Goal: Navigation & Orientation: Go to known website

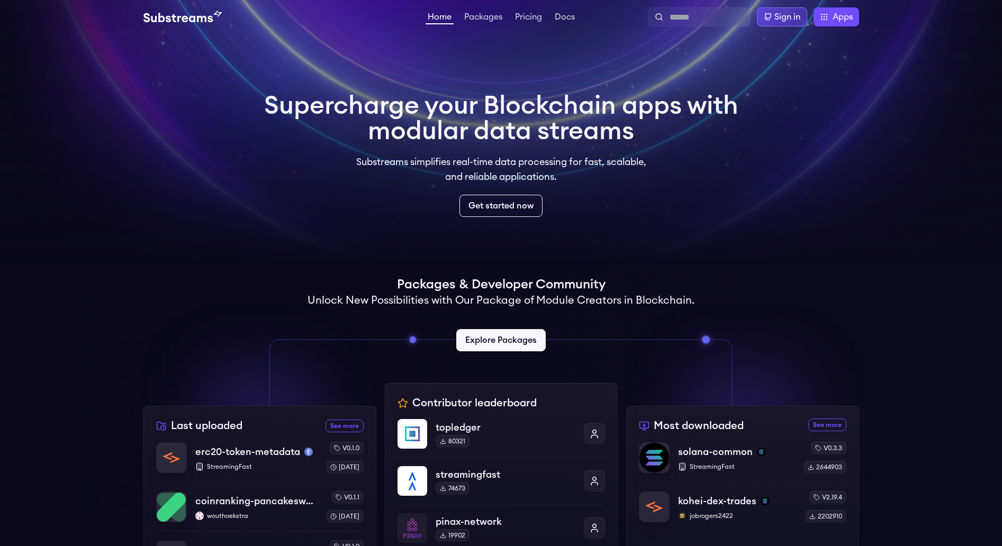
click at [786, 24] on div "Sign in" at bounding box center [782, 16] width 50 height 19
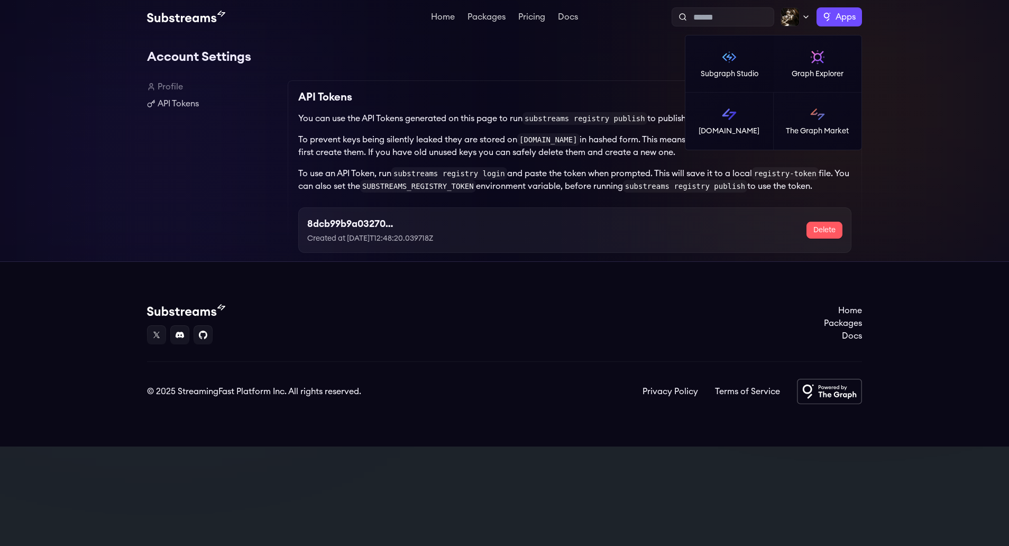
click at [845, 16] on span "Apps" at bounding box center [846, 17] width 20 height 13
click at [722, 128] on p "[DOMAIN_NAME]" at bounding box center [729, 131] width 61 height 11
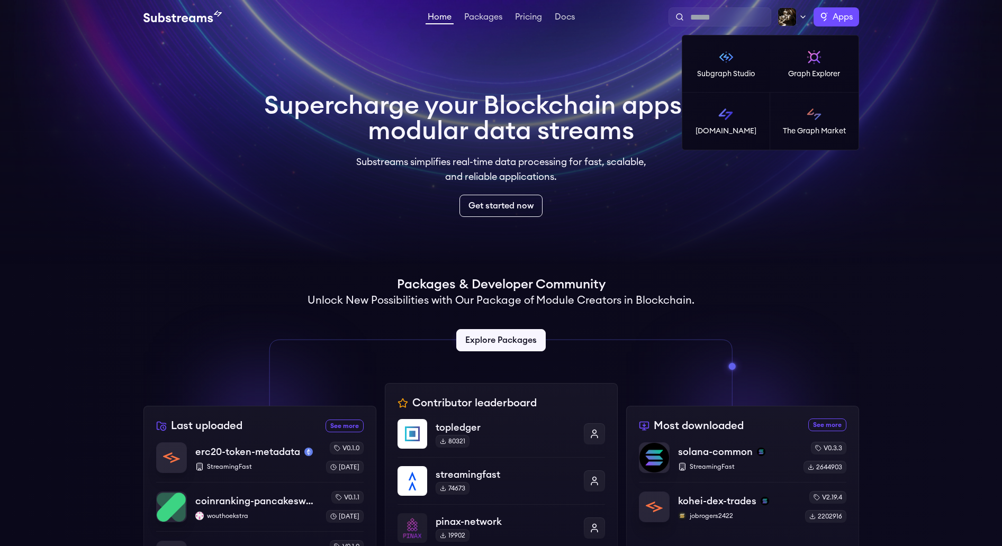
click at [842, 12] on span "Apps" at bounding box center [842, 17] width 20 height 13
click at [726, 74] on p "Subgraph Studio" at bounding box center [726, 74] width 58 height 11
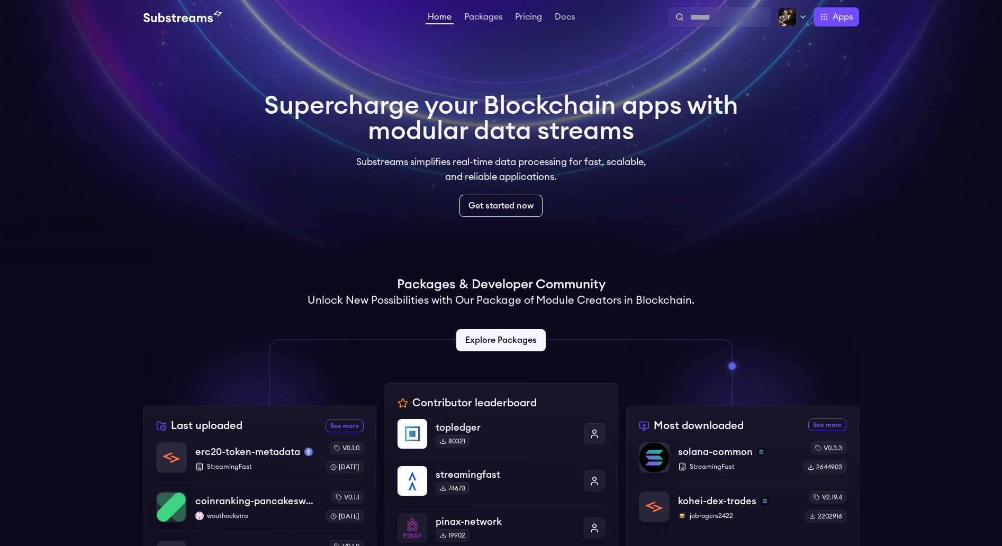
click at [840, 21] on span "Apps" at bounding box center [842, 17] width 20 height 13
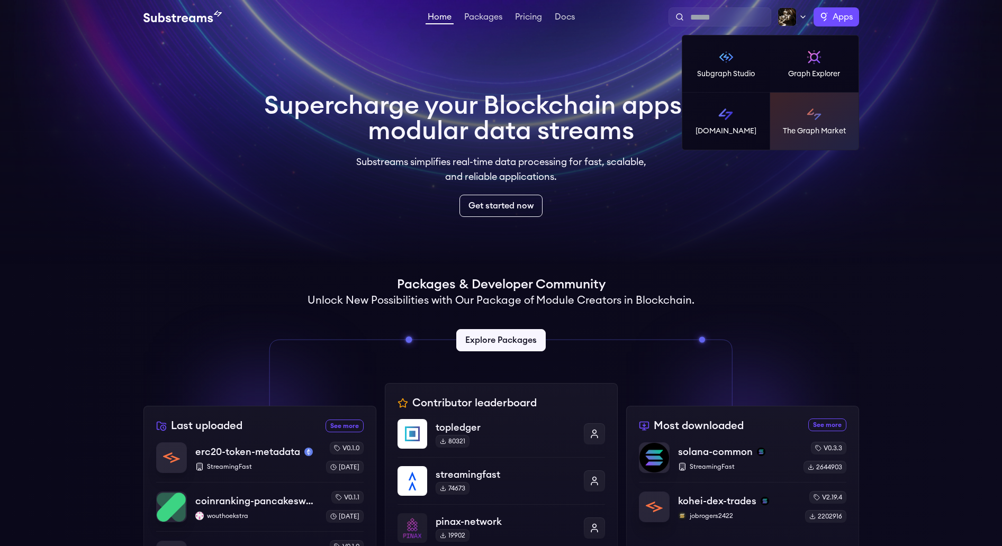
click at [806, 123] on link "The Graph Market" at bounding box center [814, 121] width 88 height 57
